Goal: Task Accomplishment & Management: Use online tool/utility

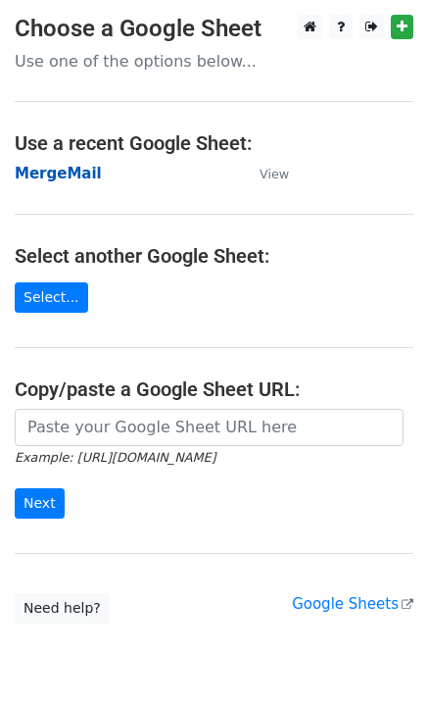
click at [64, 181] on strong "MergeMail" at bounding box center [58, 174] width 87 height 18
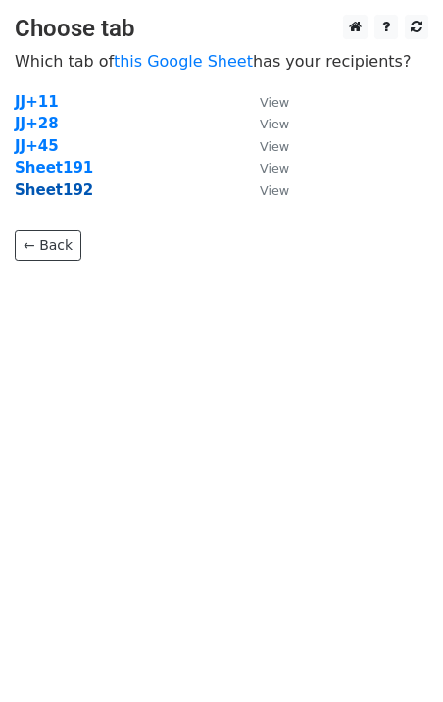
click at [68, 197] on strong "Sheet192" at bounding box center [54, 190] width 78 height 18
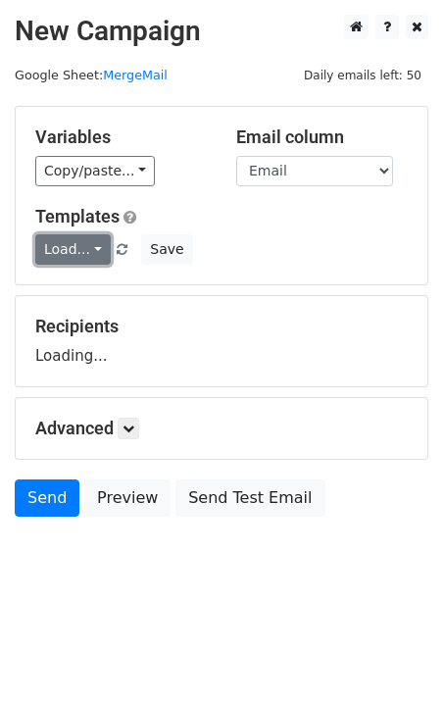
click at [72, 252] on link "Load..." at bounding box center [72, 249] width 75 height 30
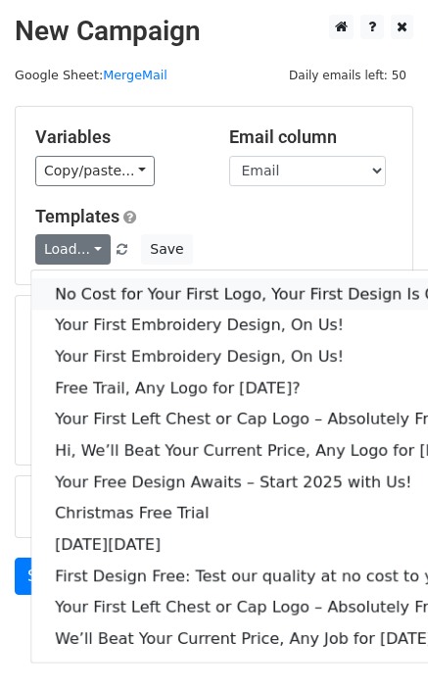
click at [117, 289] on link "No Cost for Your First Logo, Your First Design Is On Us!" at bounding box center [267, 293] width 473 height 31
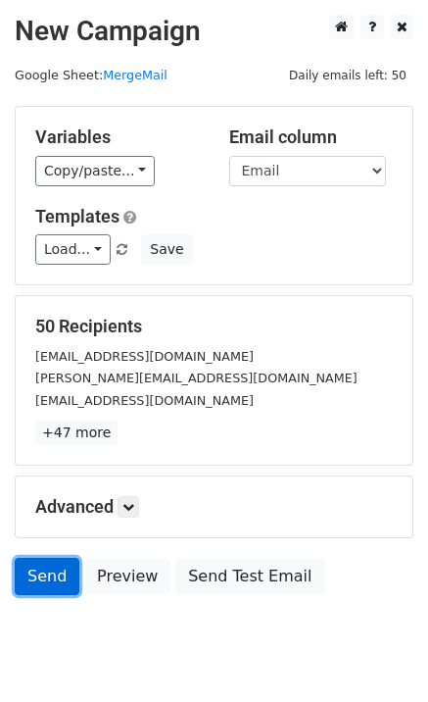
click at [54, 582] on link "Send" at bounding box center [47, 576] width 65 height 37
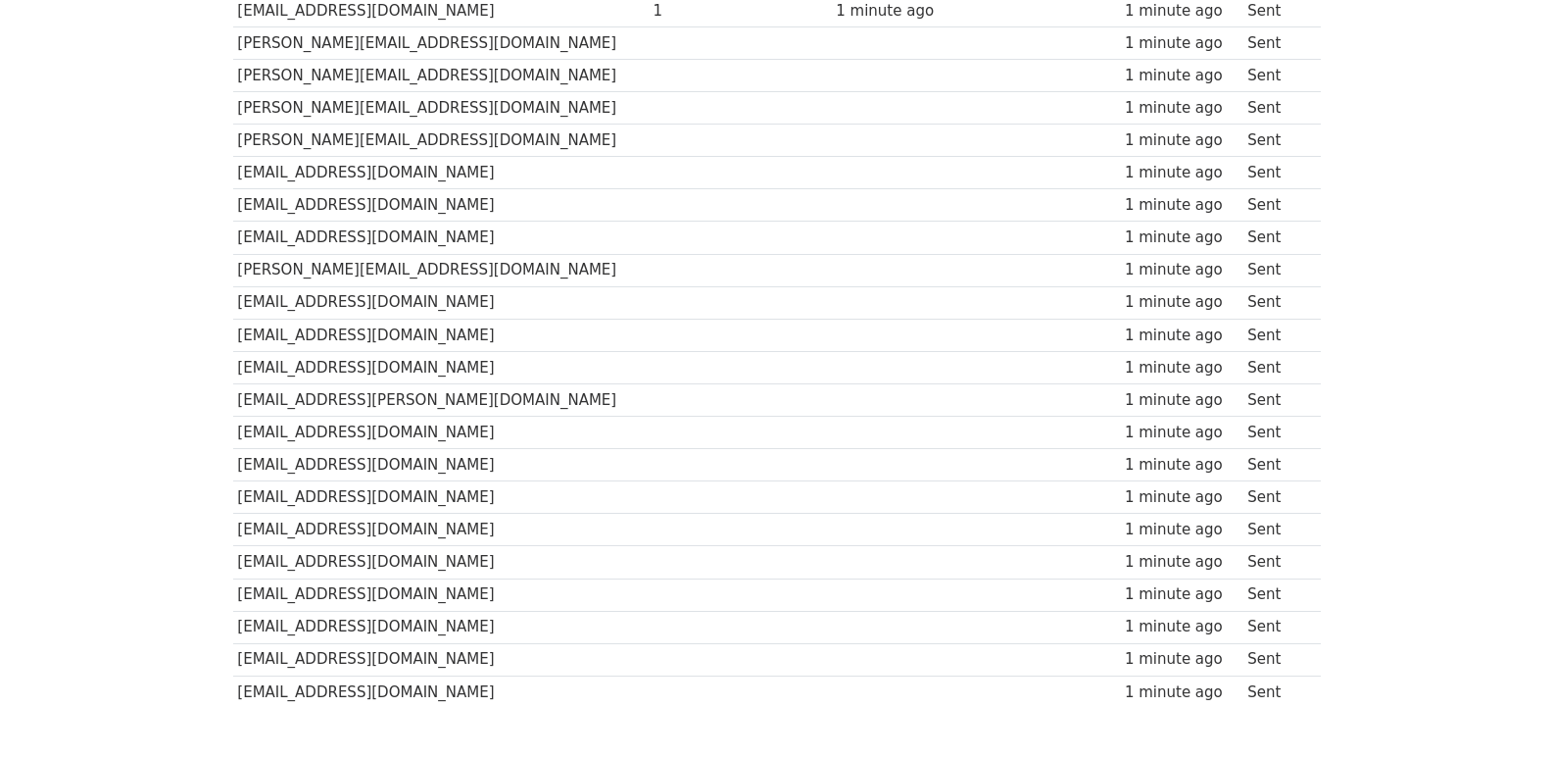
scroll to position [1306, 0]
